Goal: Task Accomplishment & Management: Complete application form

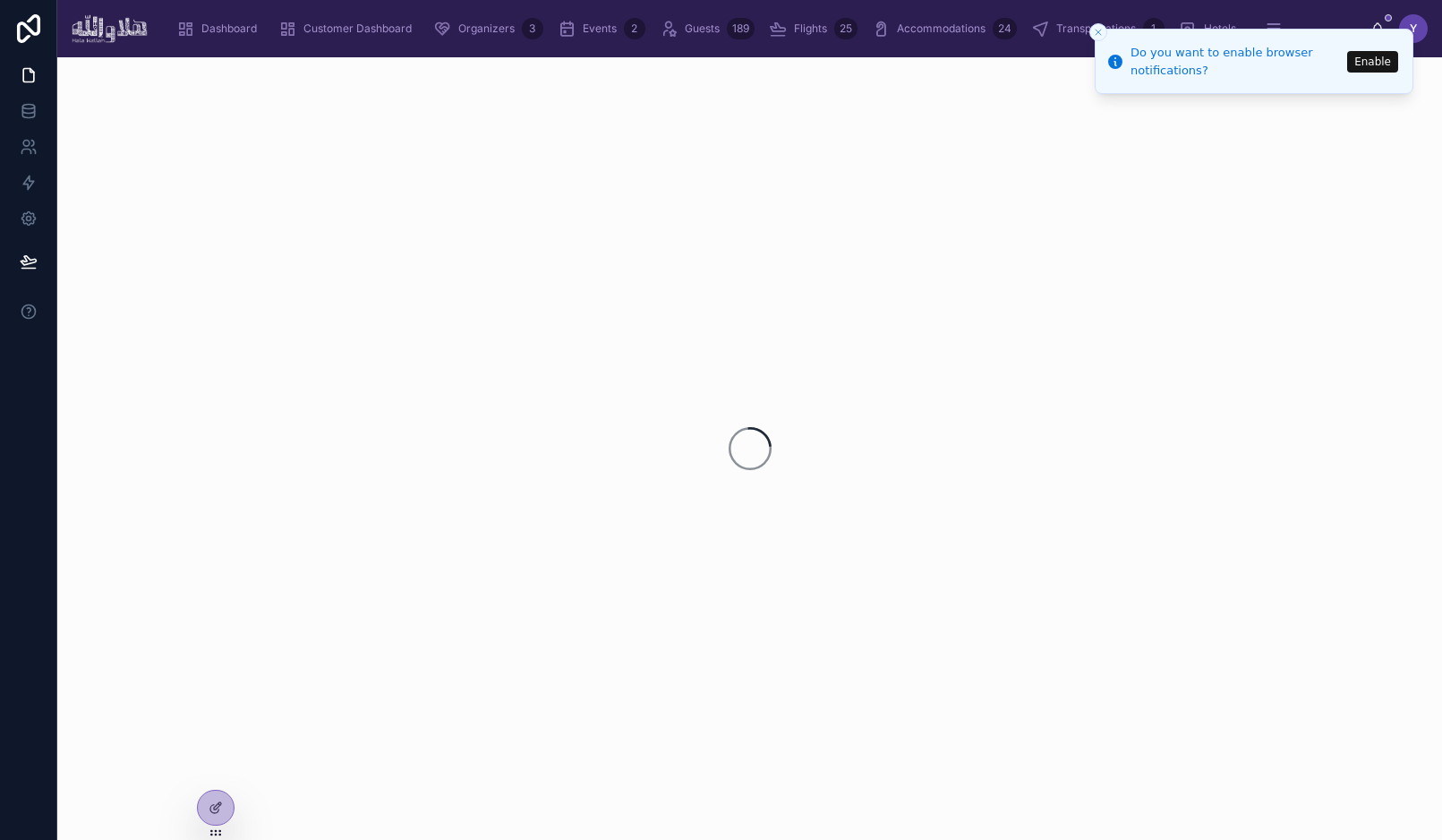
click at [1351, 184] on div at bounding box center [749, 448] width 1385 height 782
click at [1093, 35] on icon "Close toast" at bounding box center [1098, 32] width 11 height 11
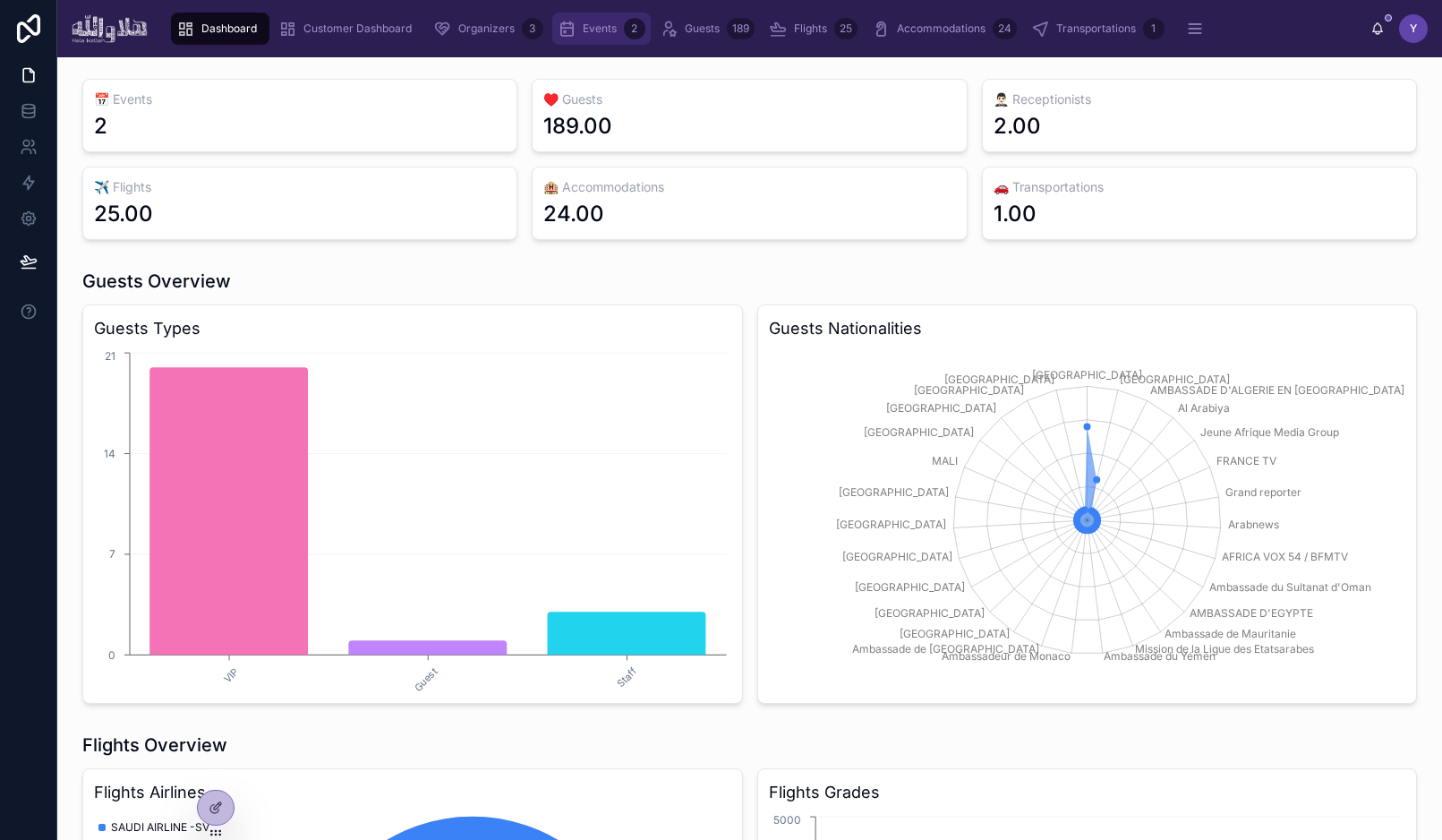
click at [572, 21] on icon "scrollable content" at bounding box center [566, 28] width 17 height 17
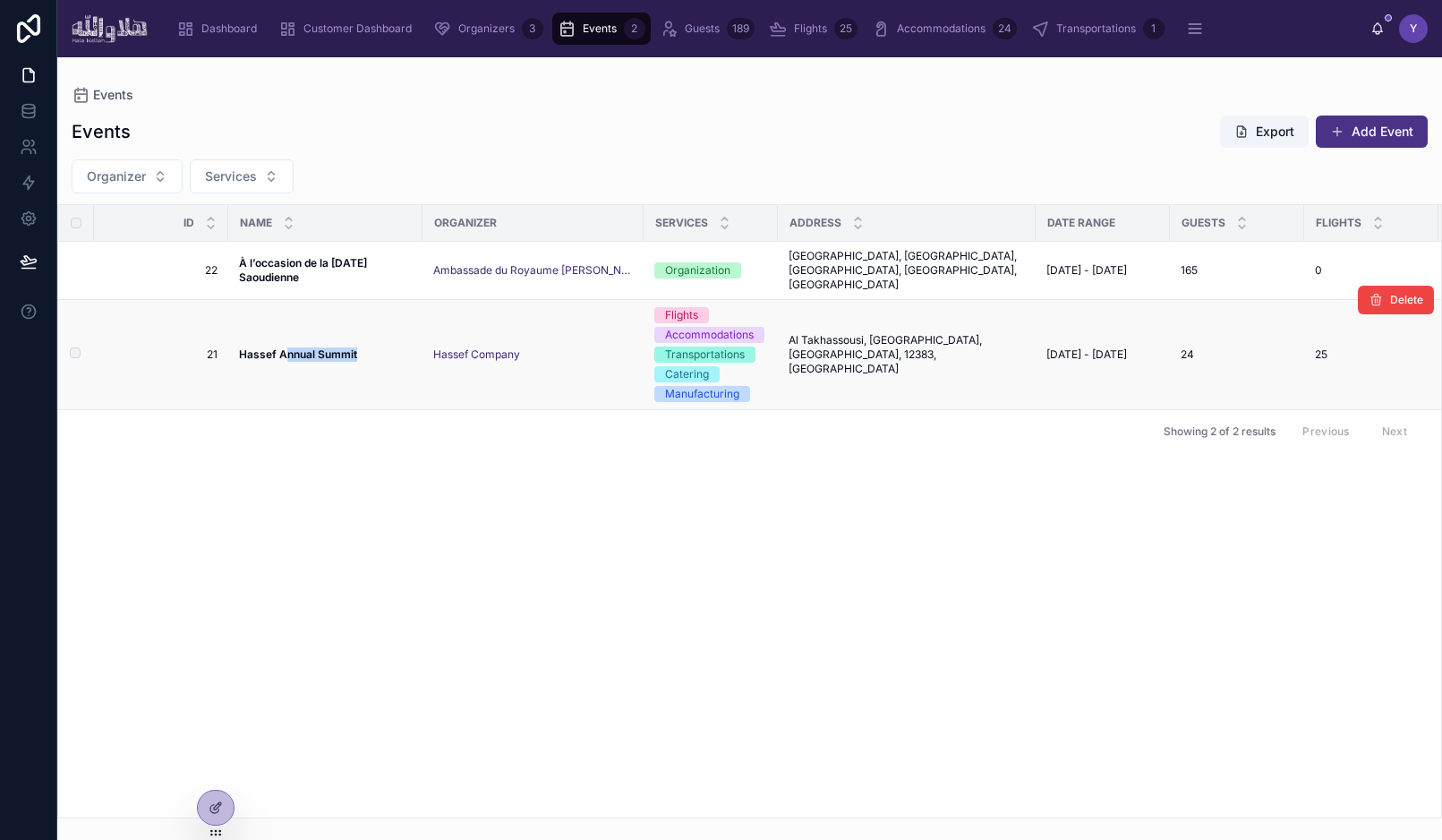
click at [287, 346] on td "Hassef Annual Summit Hassef Annual Summit" at bounding box center [324, 355] width 194 height 110
click at [1368, 139] on button "Add Event" at bounding box center [1372, 131] width 112 height 32
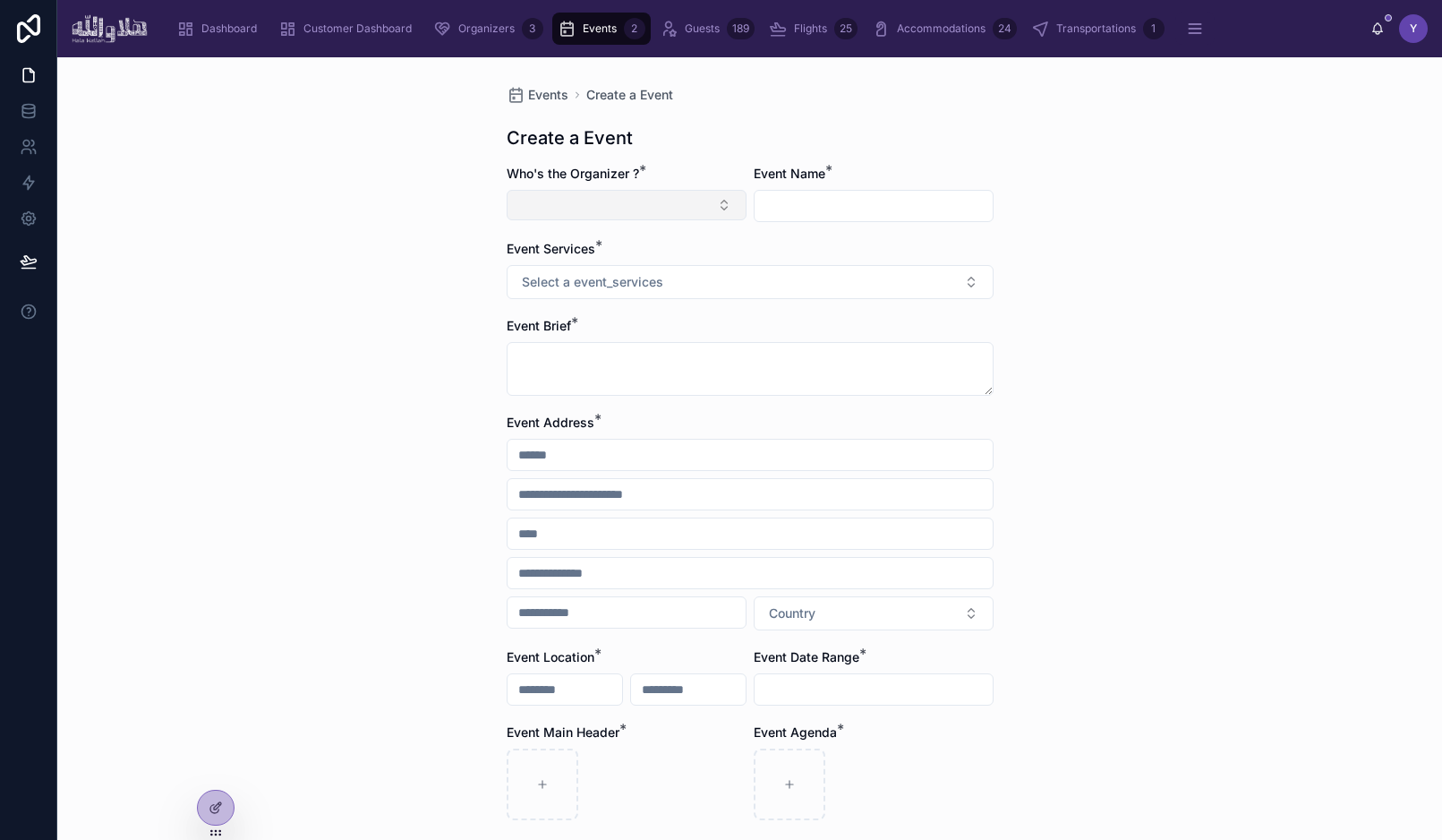
click at [631, 207] on button "Select Button" at bounding box center [626, 204] width 240 height 30
